Goal: Task Accomplishment & Management: Complete application form

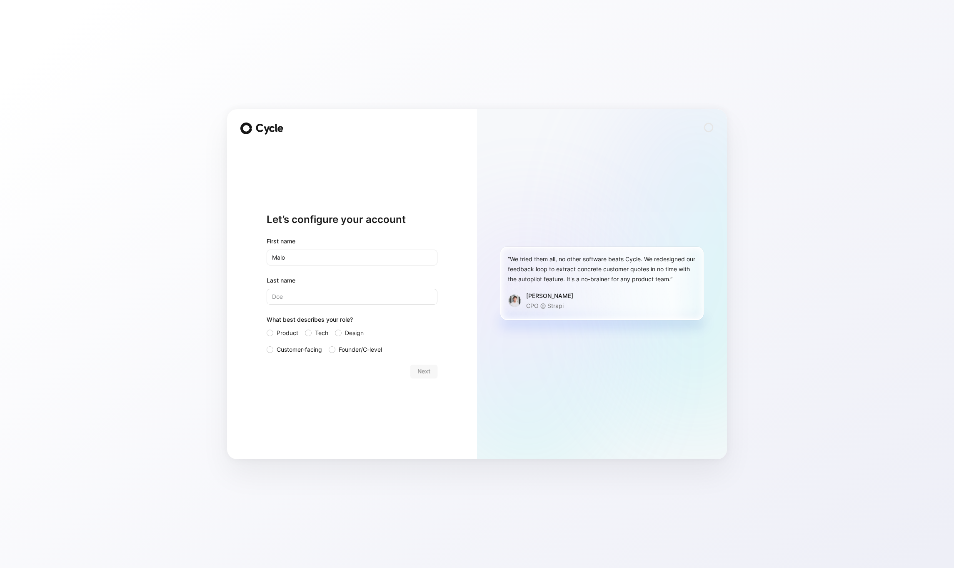
type input "Malo"
type input "Balaji"
click at [267, 328] on input "Product" at bounding box center [267, 328] width 0 height 0
click at [325, 332] on span "Tech" at bounding box center [321, 333] width 13 height 10
click at [305, 328] on input "Tech" at bounding box center [305, 328] width 0 height 0
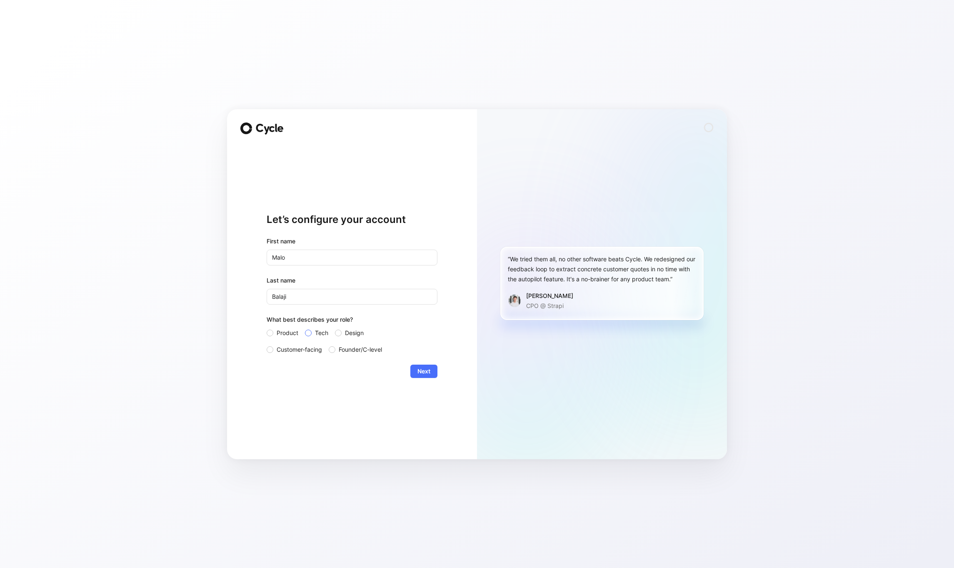
click at [335, 328] on input "Design" at bounding box center [335, 328] width 0 height 0
click at [305, 328] on input "Tech" at bounding box center [305, 328] width 0 height 0
click at [267, 328] on input "Product" at bounding box center [267, 328] width 0 height 0
click at [305, 328] on input "Tech" at bounding box center [305, 328] width 0 height 0
click at [335, 328] on input "Design" at bounding box center [335, 328] width 0 height 0
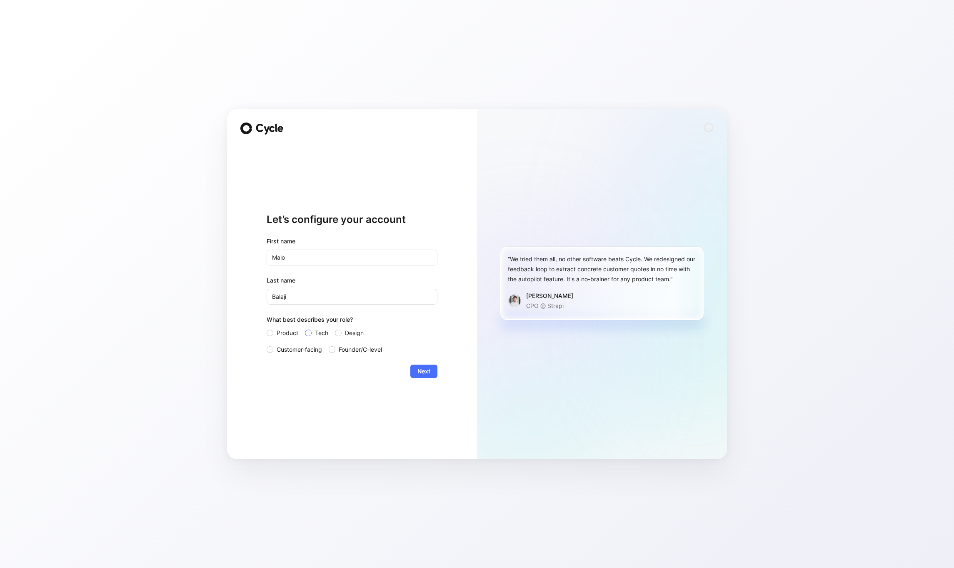
click at [305, 328] on input "Tech" at bounding box center [305, 328] width 0 height 0
click at [410, 364] on button "Next" at bounding box center [423, 370] width 27 height 13
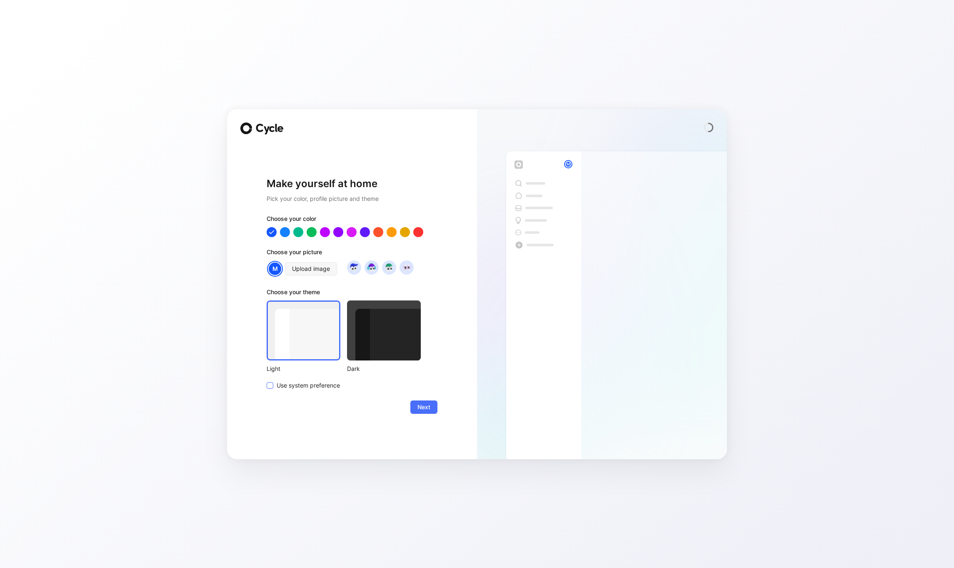
click at [320, 384] on span "Use system preference" at bounding box center [308, 385] width 63 height 10
click at [267, 380] on input "Use system preference" at bounding box center [267, 380] width 0 height 0
click at [356, 266] on img at bounding box center [353, 267] width 11 height 11
click at [407, 273] on div at bounding box center [406, 267] width 14 height 14
click at [374, 269] on img at bounding box center [371, 267] width 11 height 11
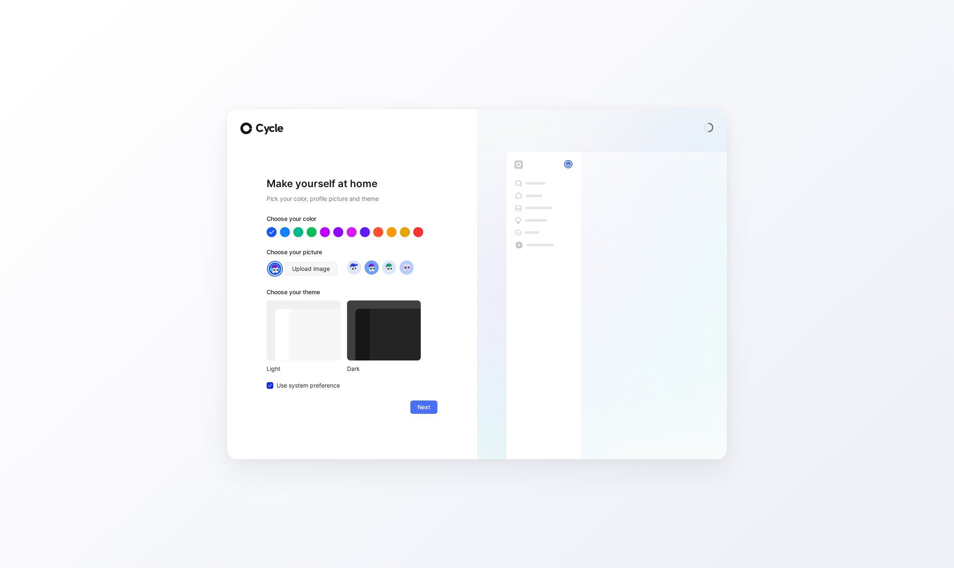
click at [413, 266] on div at bounding box center [406, 267] width 14 height 14
click at [287, 232] on div at bounding box center [284, 231] width 11 height 11
click at [306, 233] on div at bounding box center [352, 232] width 171 height 10
click at [324, 233] on div at bounding box center [324, 231] width 11 height 11
click at [314, 232] on div at bounding box center [311, 231] width 11 height 11
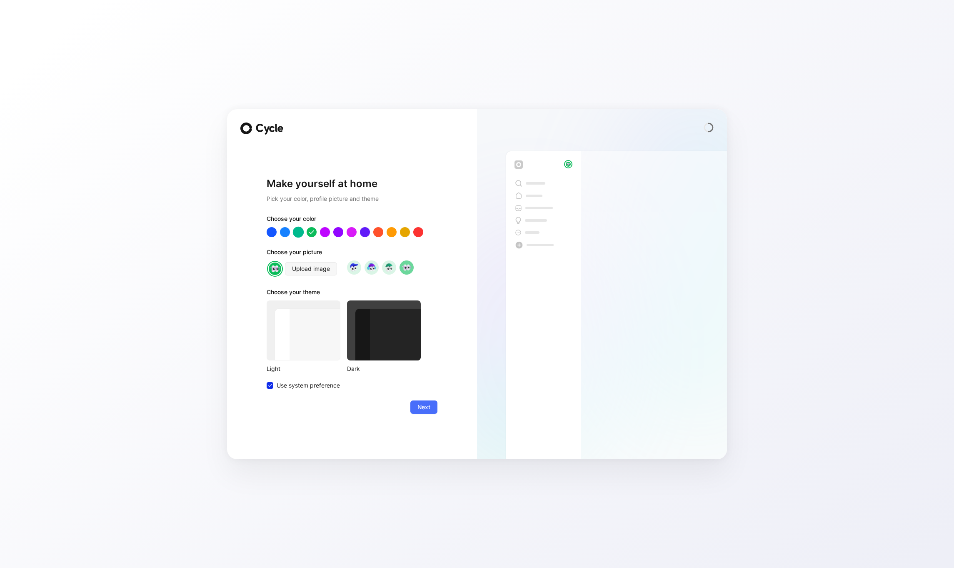
click at [302, 230] on div at bounding box center [298, 231] width 11 height 11
click at [405, 232] on div at bounding box center [404, 231] width 11 height 11
click at [366, 232] on div at bounding box center [364, 231] width 11 height 11
click at [431, 409] on button "Next" at bounding box center [423, 406] width 27 height 13
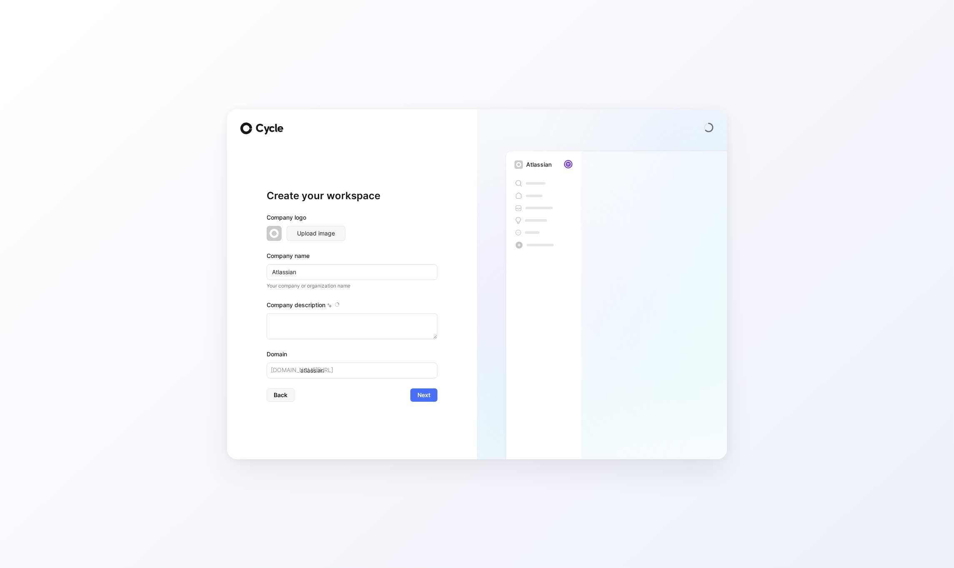
type textarea "Atlassian is a global software company founded in [DATE] in [GEOGRAPHIC_DATA], …"
click at [307, 327] on textarea "Atlassian is a global software company founded in [DATE] in [GEOGRAPHIC_DATA], …" at bounding box center [352, 326] width 171 height 26
click at [336, 265] on input "Atlassian" at bounding box center [352, 272] width 171 height 16
type input "MAtlassian"
type input "matlassian"
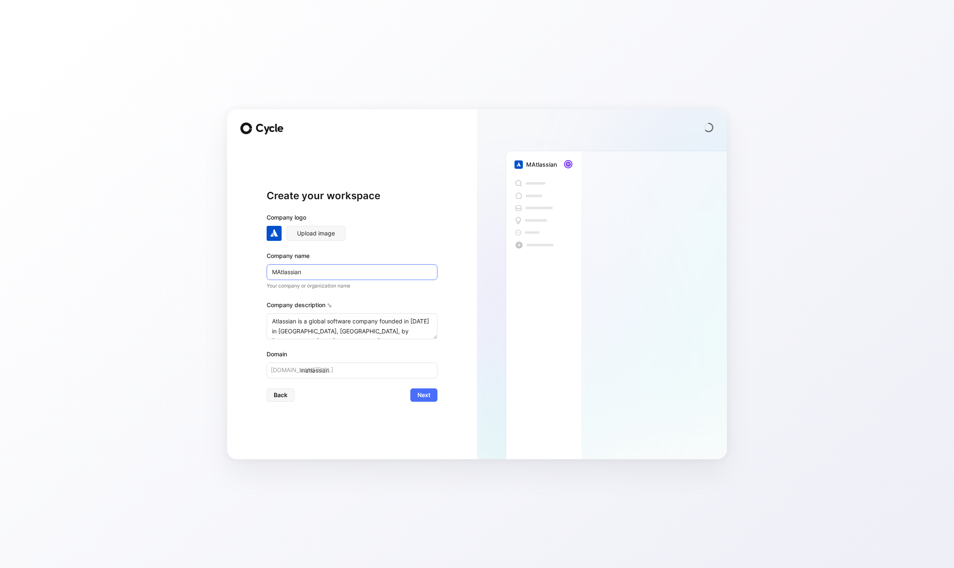
type input "MbAtlassian"
type input "mbatlassian"
type input "MbaAtlassian"
type input "mbaatlassian"
type input "MbalAtlassian"
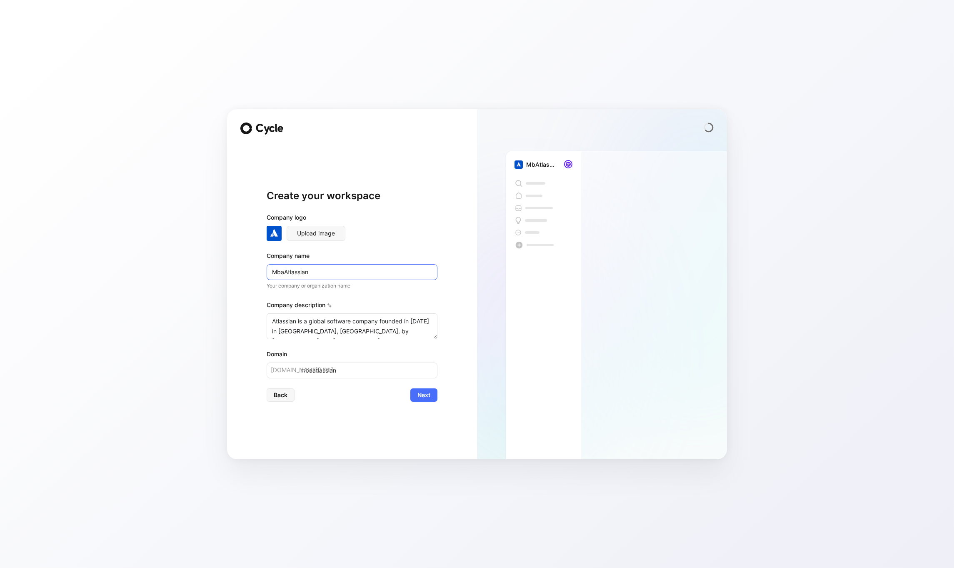
type input "mbalatlassian"
type input "MbalaAtlassian"
type input "mbalaatlassian"
type input "MbalajAtlassian"
type input "mbalajatlassian"
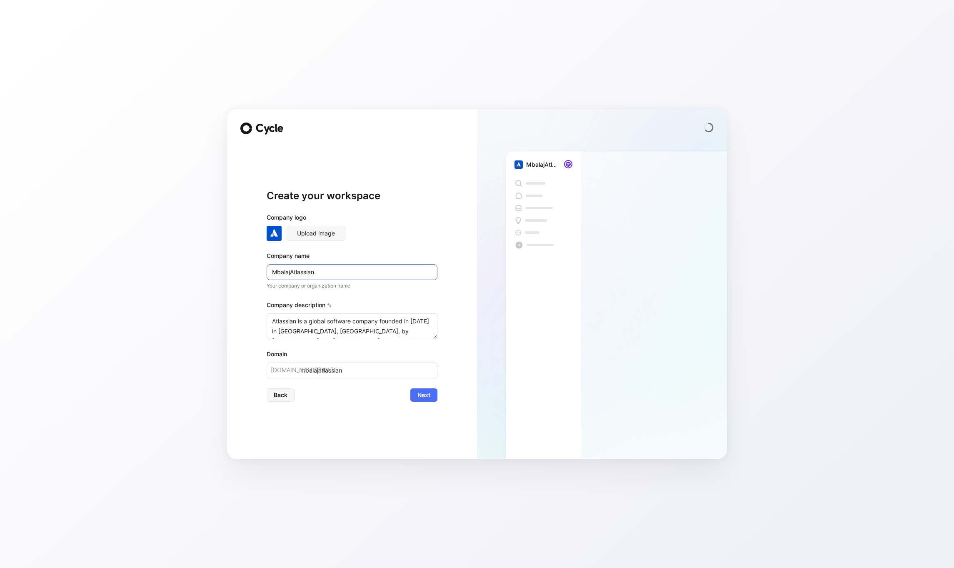
type input "MbalajiAtlassian"
type input "mbalajiatlassian"
type input "MbalajiA"
type input "mbalajia"
type input "MbalajiAt"
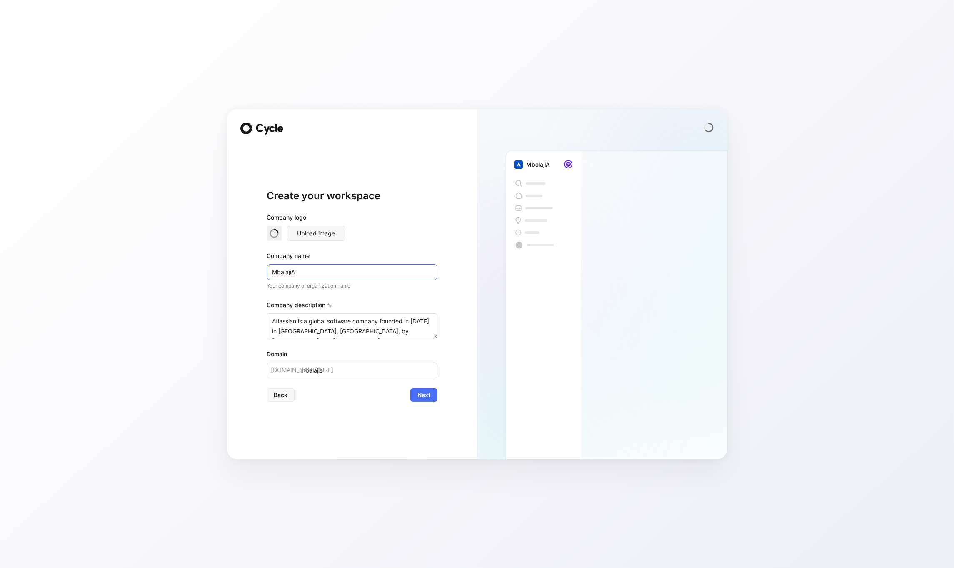
type input "mbalajiat"
type input "MbalajiAta"
type input "mbalajiata"
type input "MbalajiAtal"
type input "mbalajiatal"
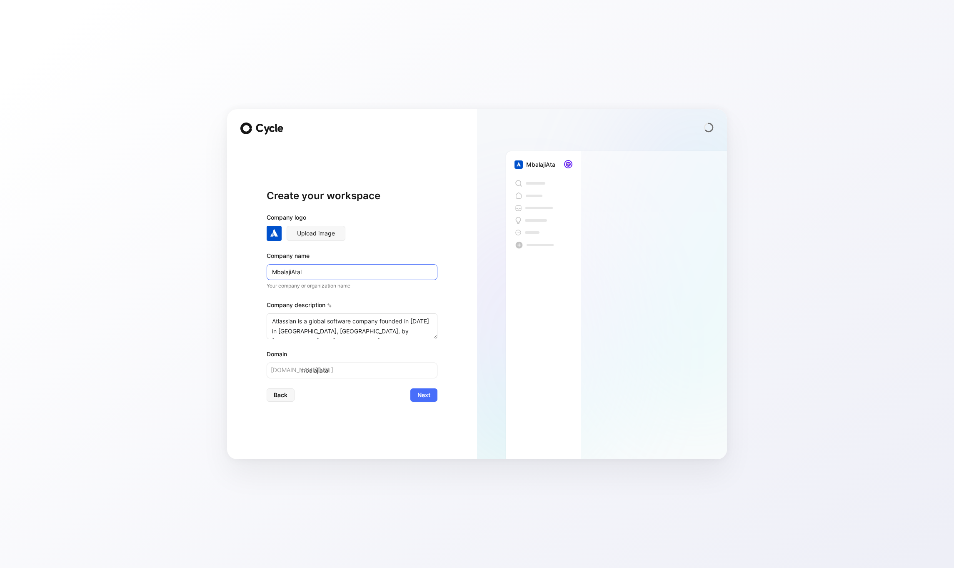
type input "MbalajiAtals"
type input "mbalajiatals"
type input "MbalajiAtal"
type input "mbalajiatal"
type input "MbalajiAta"
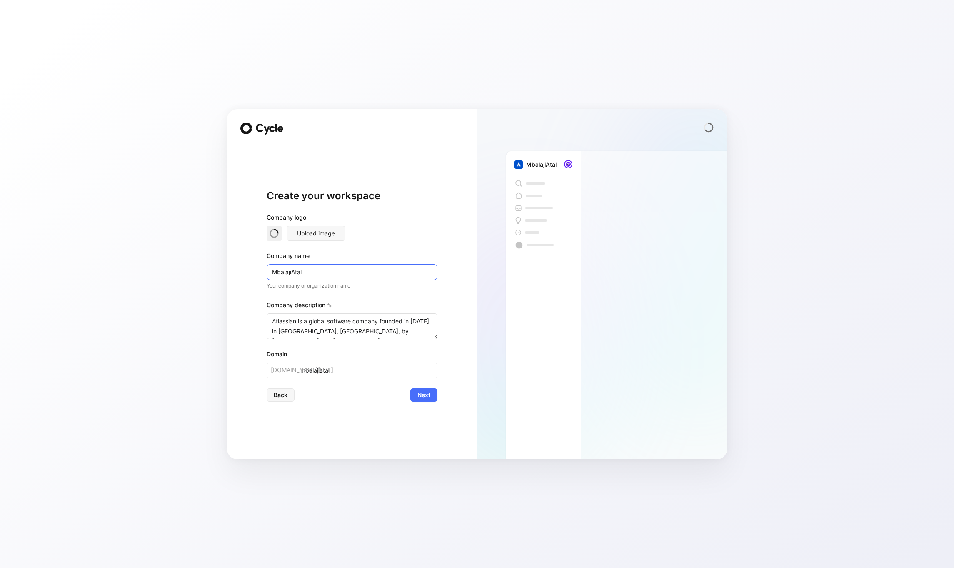
type input "mbalajiata"
type input "MbalajiAt"
type input "mbalajiat"
type input "MbalajiAtl"
type input "mbalajiatl"
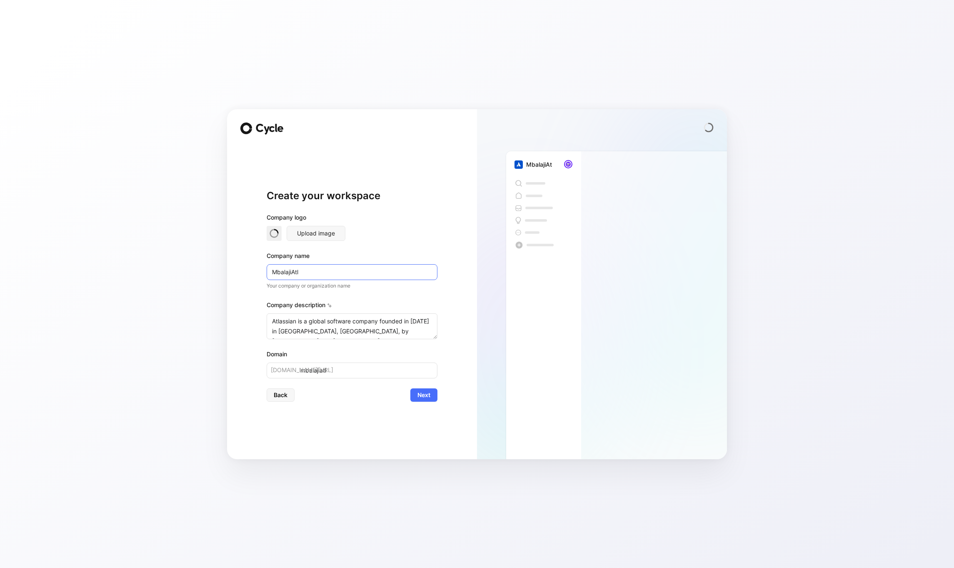
type input "MbalajiAtla"
type input "mbalajiatla"
type input "MbalajiAtlas"
type input "mbalajiatlas"
type input "MbalajiAtlas"
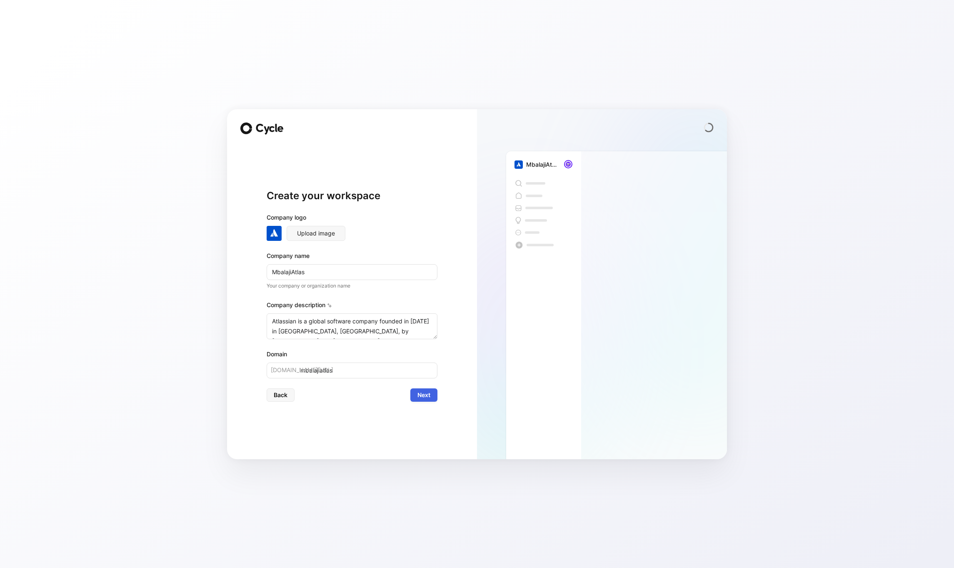
click at [418, 390] on span "Next" at bounding box center [423, 395] width 13 height 10
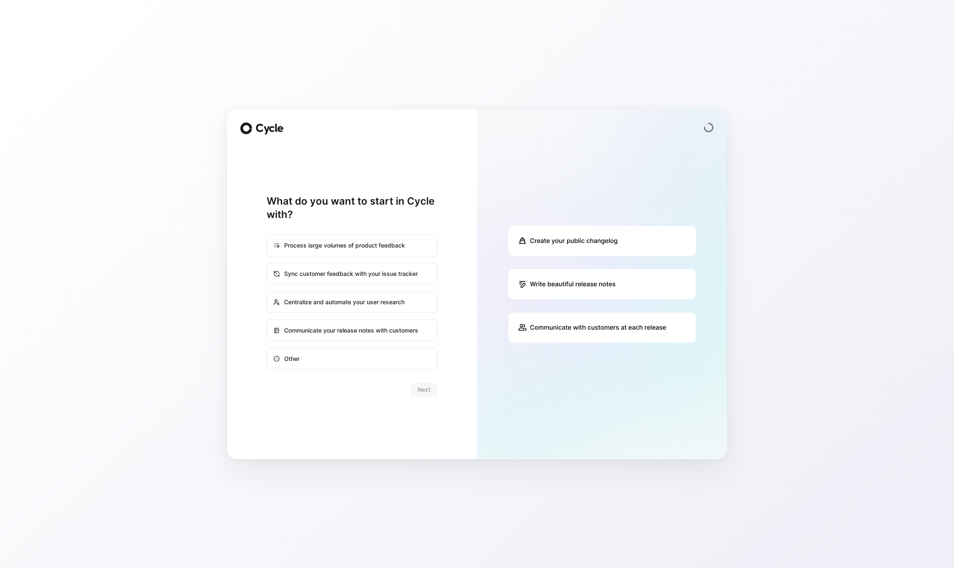
click at [320, 328] on div "Communicate your release notes with customers" at bounding box center [351, 330] width 169 height 20
click at [267, 320] on input "Communicate your release notes with customers" at bounding box center [267, 320] width 0 height 0
radio input "true"
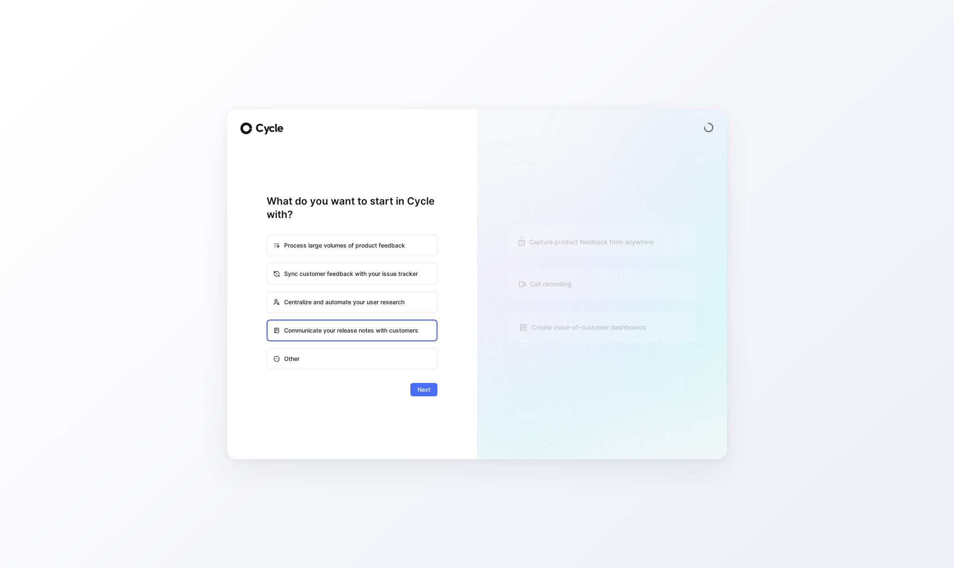
click at [322, 305] on div "Centralize and automate your user research" at bounding box center [351, 302] width 169 height 20
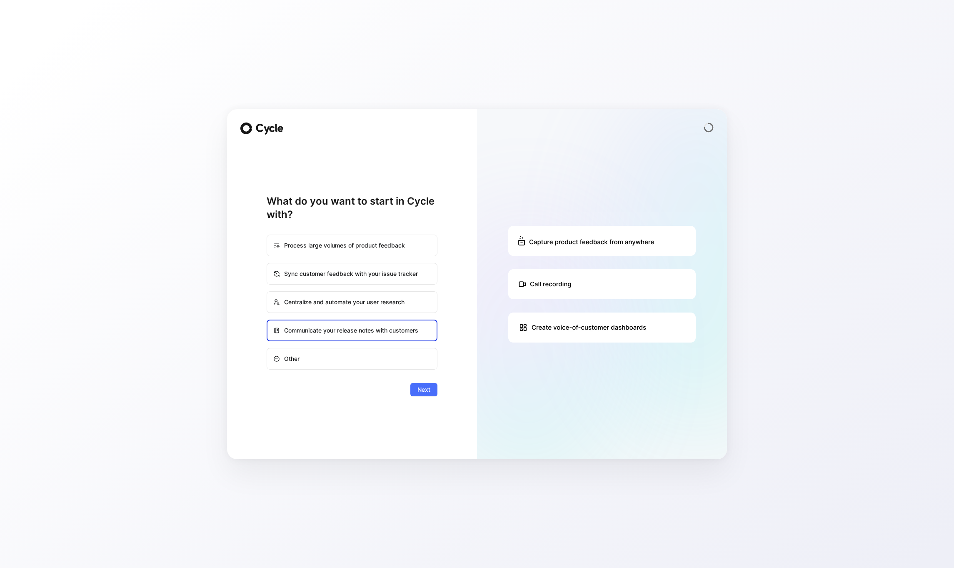
click at [267, 292] on input "Centralize and automate your user research" at bounding box center [267, 292] width 0 height 0
radio input "true"
click at [320, 277] on div "Sync customer feedback with your issue tracker" at bounding box center [351, 274] width 169 height 20
click at [267, 264] on input "Sync customer feedback with your issue tracker" at bounding box center [267, 263] width 0 height 0
radio input "true"
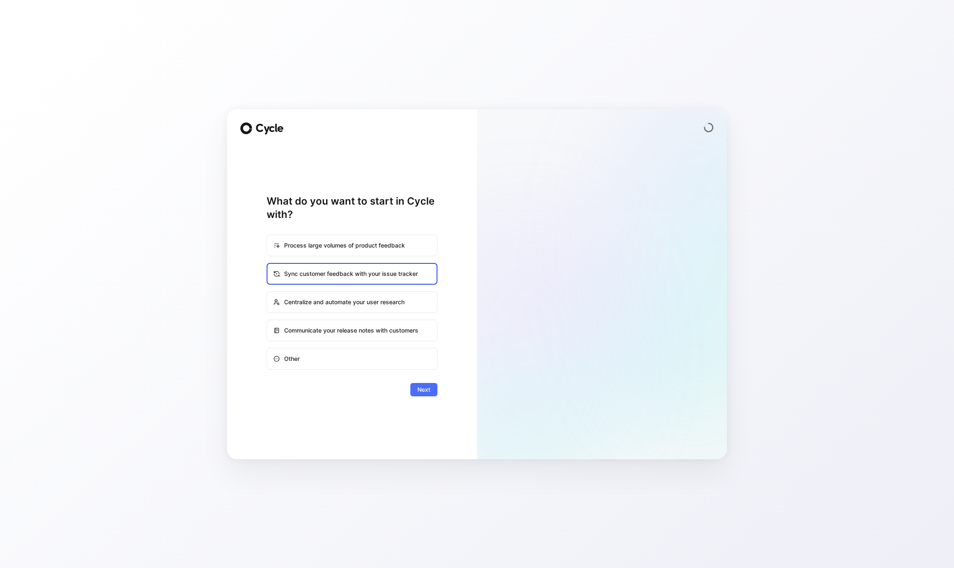
click at [338, 239] on div "Process large volumes of product feedback" at bounding box center [351, 245] width 169 height 20
click at [267, 235] on input "Process large volumes of product feedback" at bounding box center [267, 235] width 0 height 0
radio input "true"
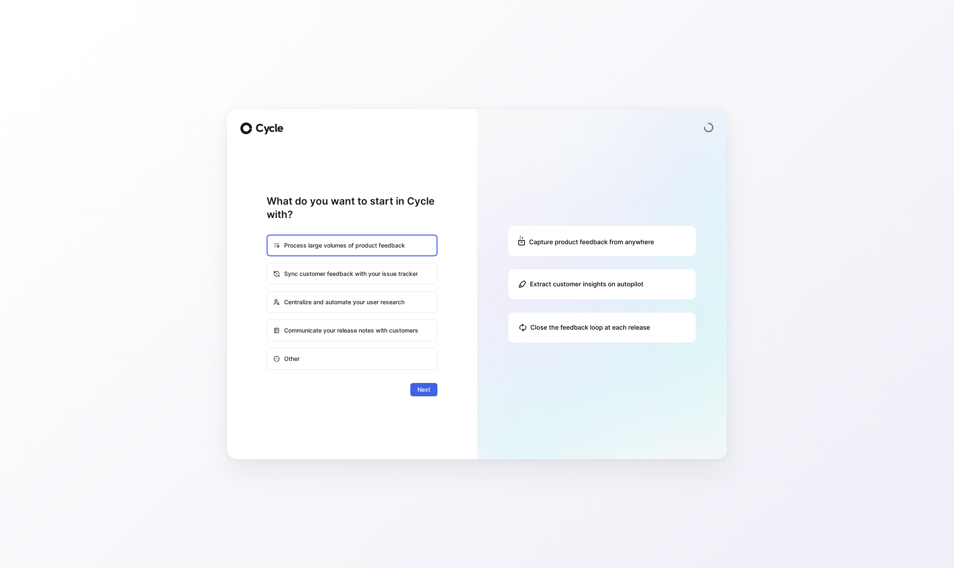
click at [429, 392] on span "Next" at bounding box center [423, 389] width 13 height 10
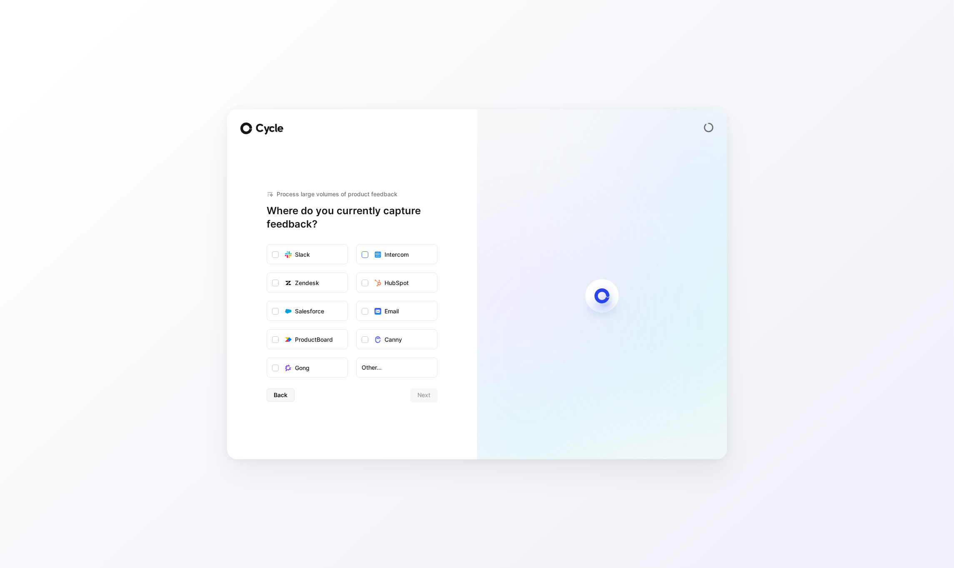
click at [406, 253] on div "Intercom" at bounding box center [396, 254] width 24 height 10
click at [357, 244] on input "Intercom" at bounding box center [357, 244] width 0 height 0
click at [272, 320] on label "Salesforce" at bounding box center [307, 311] width 80 height 20
click at [267, 301] on input "Salesforce" at bounding box center [267, 301] width 0 height 0
click at [420, 396] on span "Next" at bounding box center [423, 395] width 13 height 10
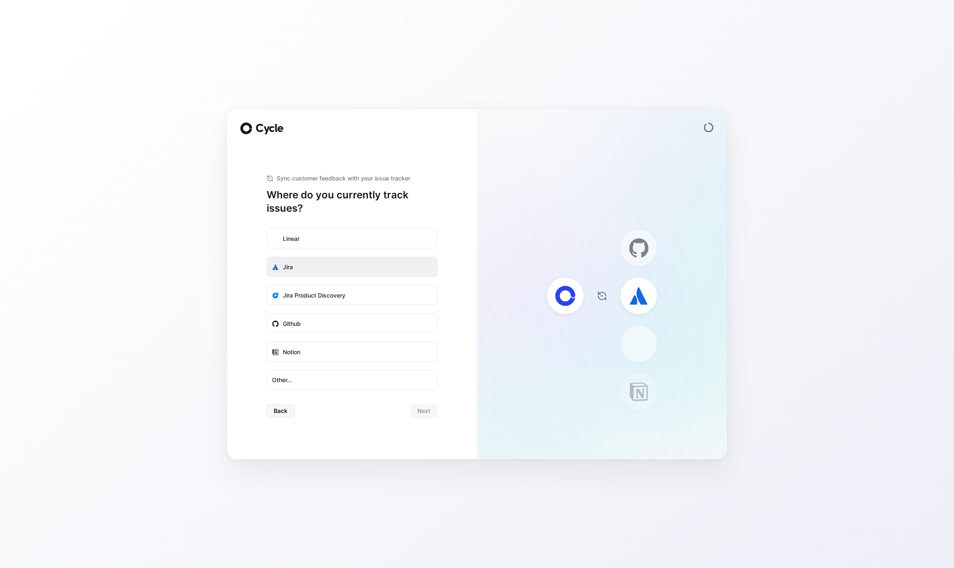
click at [381, 266] on label "Jira" at bounding box center [352, 267] width 170 height 20
click at [267, 257] on input "Jira" at bounding box center [267, 257] width 0 height 0
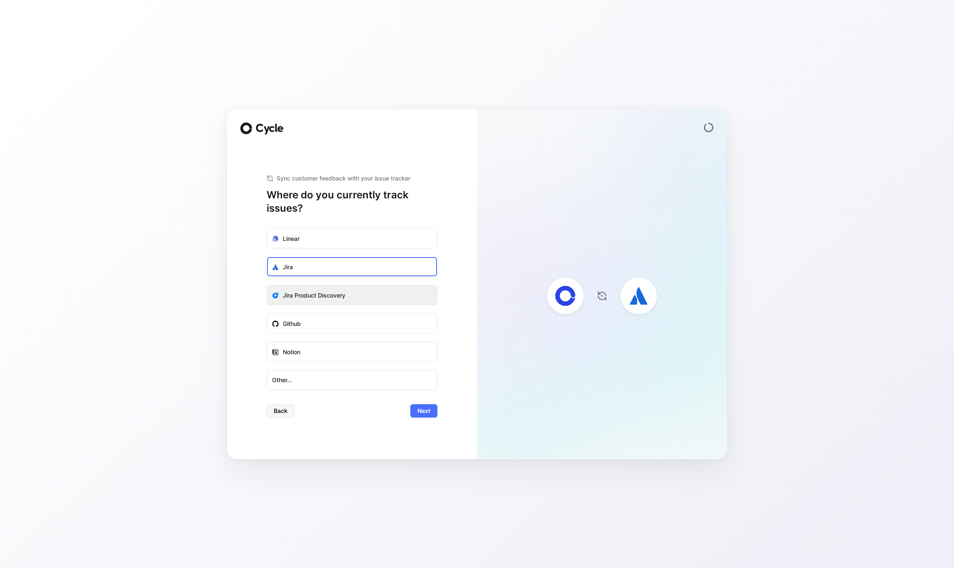
click at [371, 297] on label "Jira Product Discovery" at bounding box center [352, 295] width 170 height 20
click at [267, 285] on input "Jira Product Discovery" at bounding box center [267, 285] width 0 height 0
click at [429, 415] on span "Next" at bounding box center [423, 411] width 13 height 10
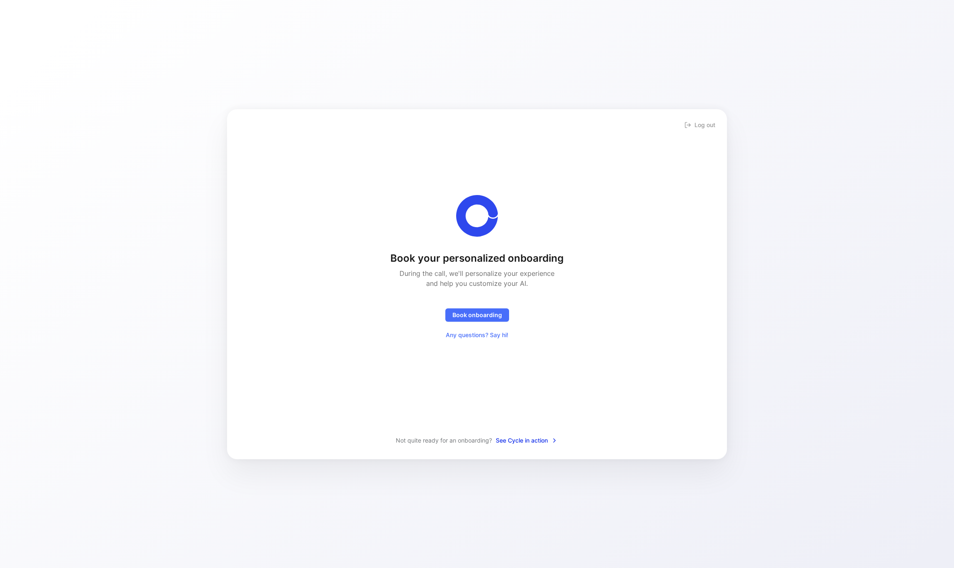
click at [518, 443] on span "See Cycle in action" at bounding box center [527, 440] width 62 height 10
click at [460, 441] on span "Not quite ready for an onboarding?" at bounding box center [444, 440] width 96 height 10
click at [518, 440] on span "See Cycle in action" at bounding box center [527, 440] width 62 height 10
